Goal: Information Seeking & Learning: Learn about a topic

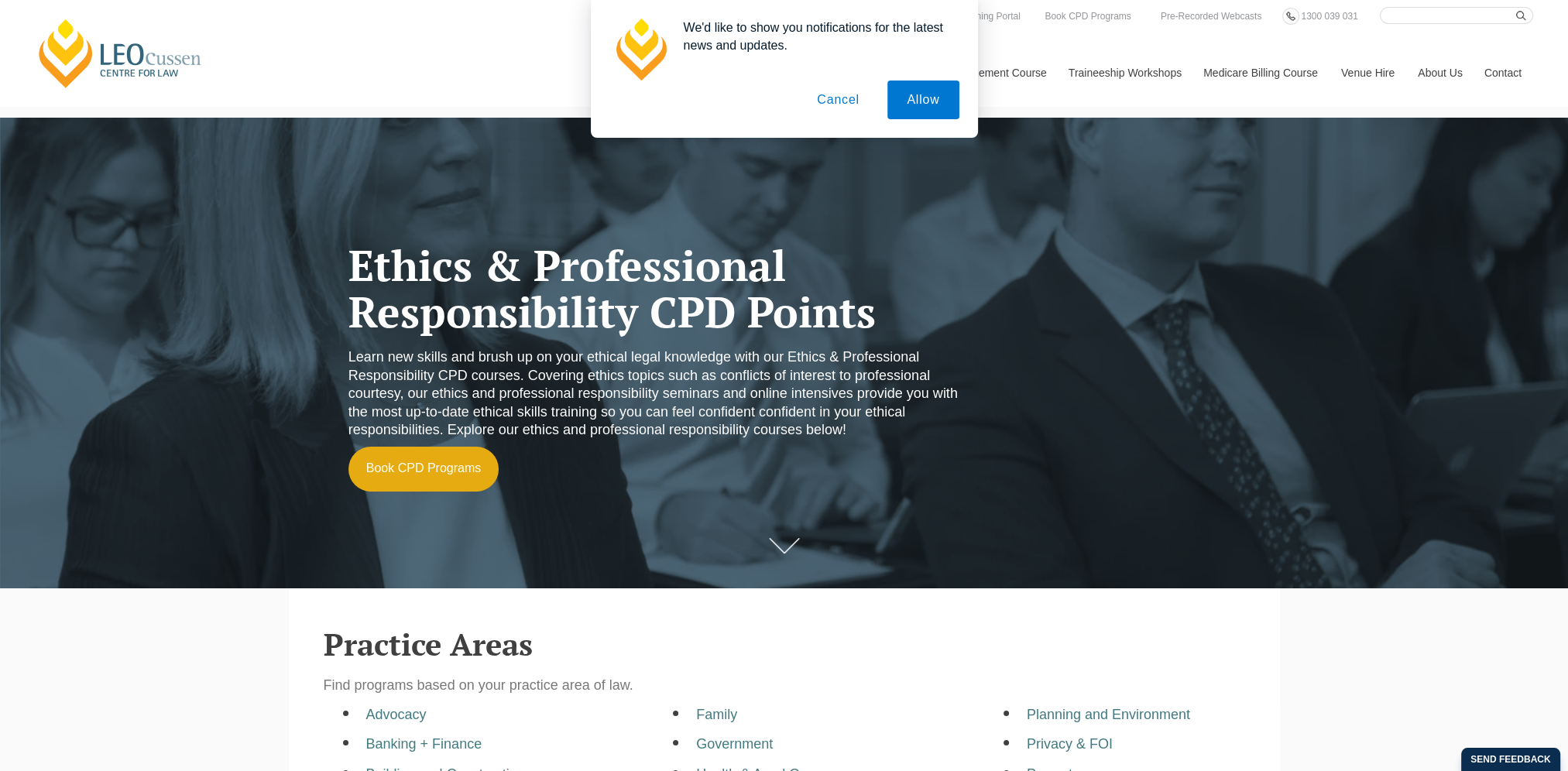
click at [844, 97] on button "Cancel" at bounding box center [837, 100] width 82 height 39
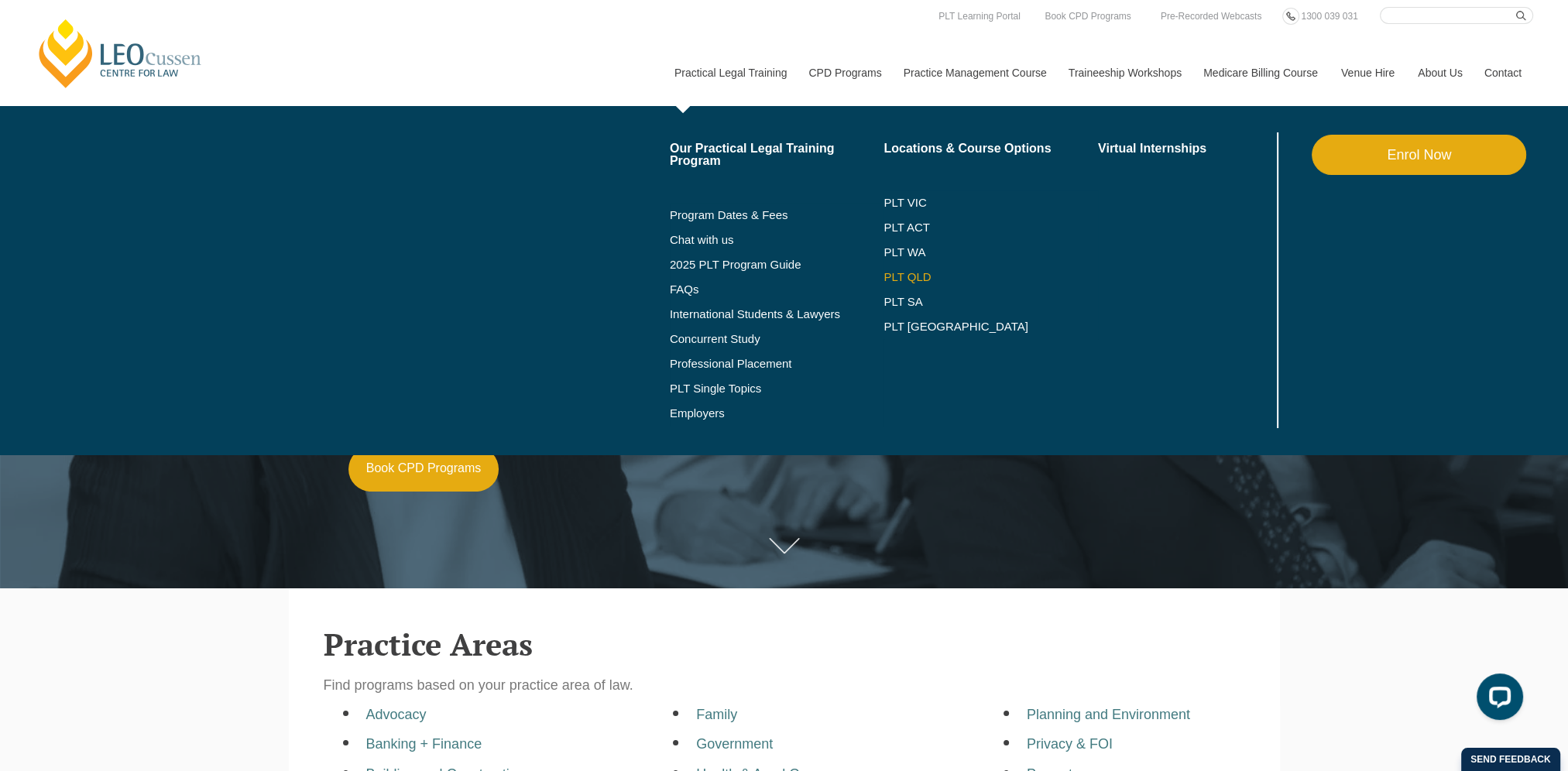
click at [900, 278] on link "PLT QLD" at bounding box center [990, 277] width 214 height 13
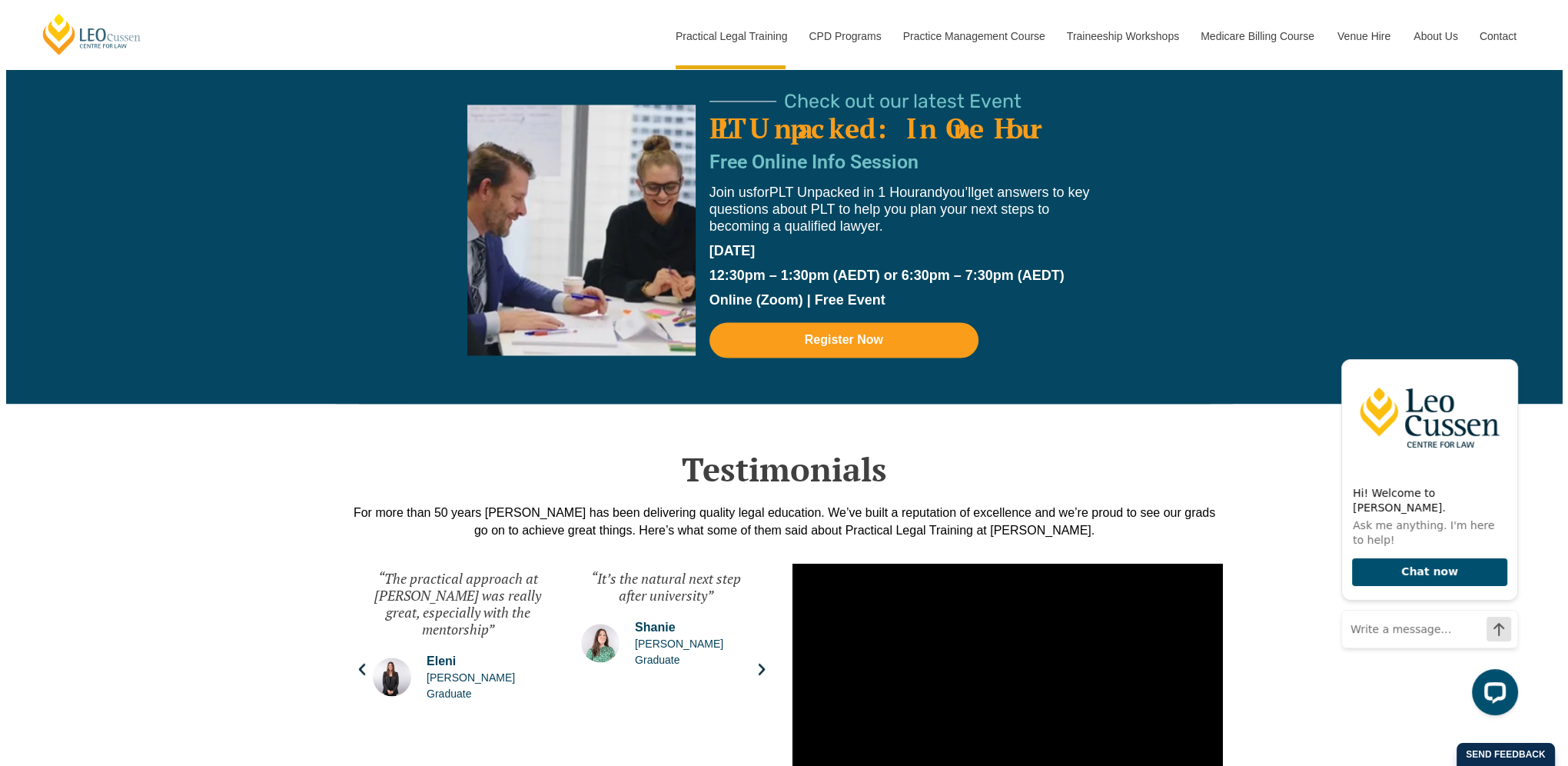
scroll to position [3461, 0]
